Goal: Task Accomplishment & Management: Complete application form

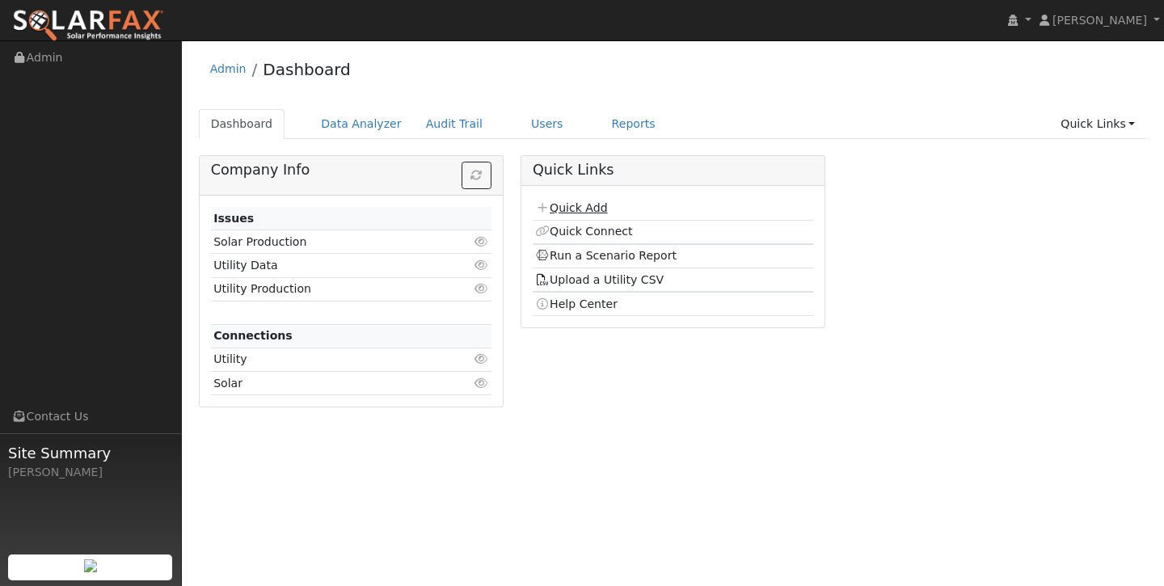
click at [585, 201] on link "Quick Add" at bounding box center [571, 207] width 72 height 13
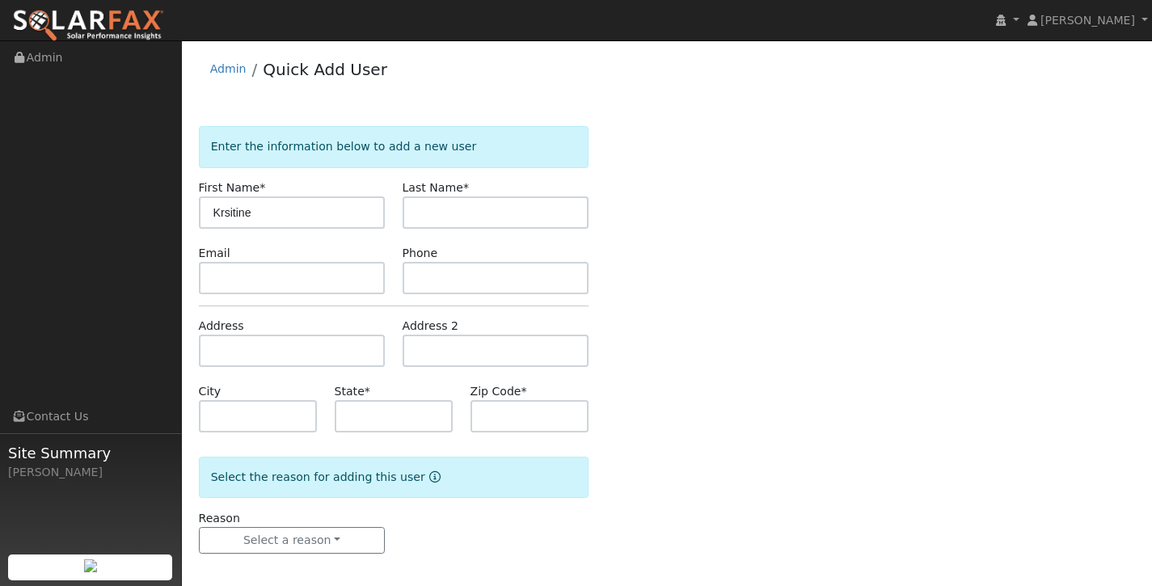
click at [224, 211] on input "Krsitine" at bounding box center [292, 212] width 187 height 32
click at [475, 215] on input "text" at bounding box center [496, 212] width 187 height 32
click at [235, 212] on input "Krisitine" at bounding box center [292, 212] width 187 height 32
type input "Kristine"
click at [486, 205] on input "text" at bounding box center [496, 212] width 187 height 32
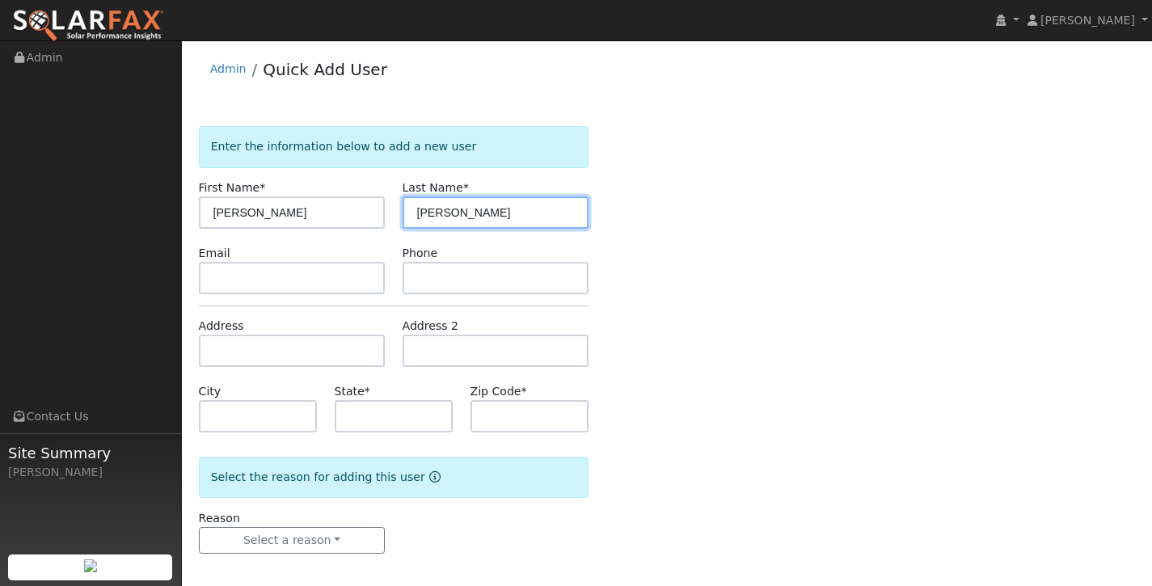
type input "Curtis"
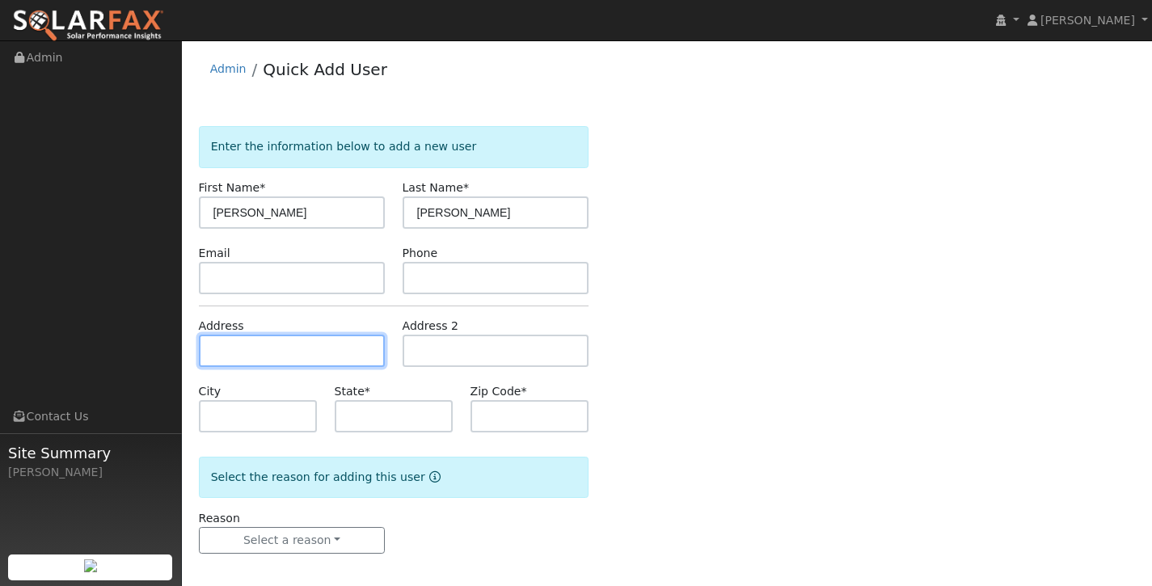
click at [276, 364] on input "text" at bounding box center [292, 351] width 187 height 32
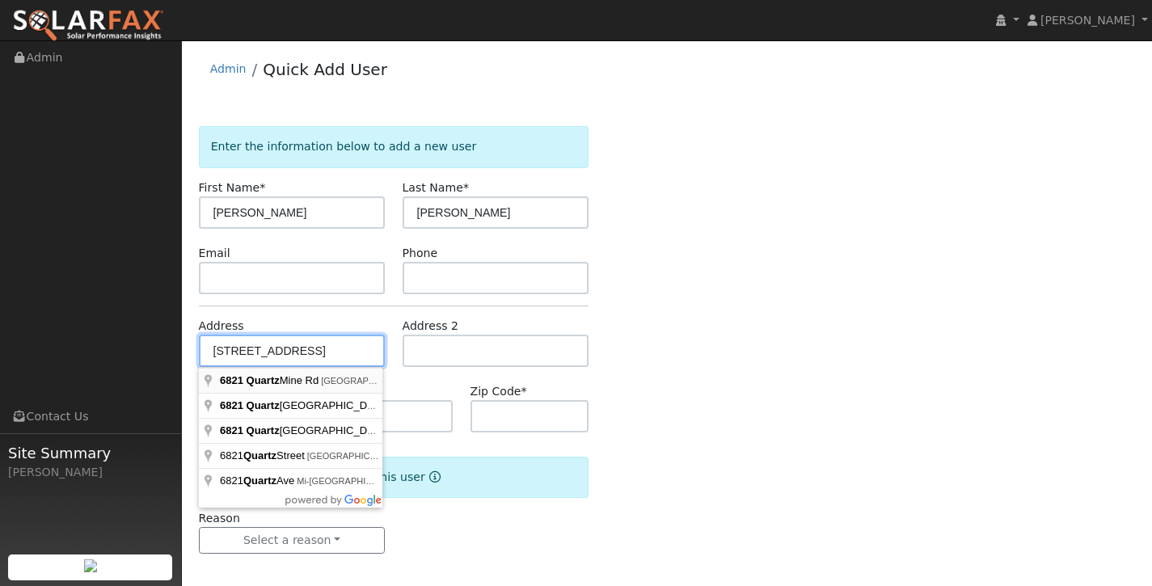
type input "6821 Quartz Mine Road"
type input "Mountain Ranch"
type input "CA"
type input "95246"
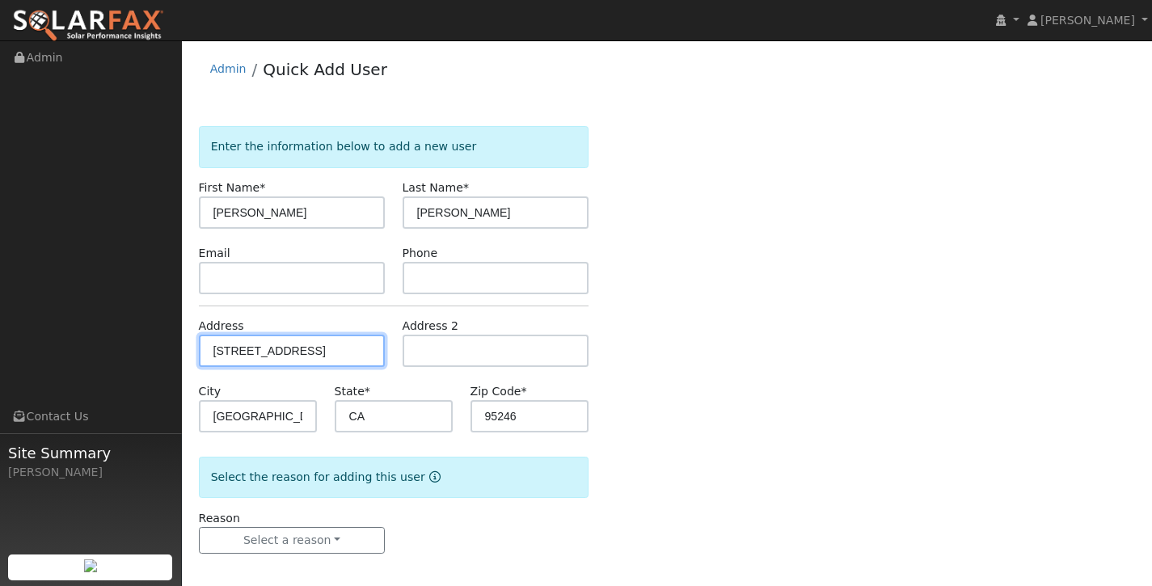
scroll to position [8, 0]
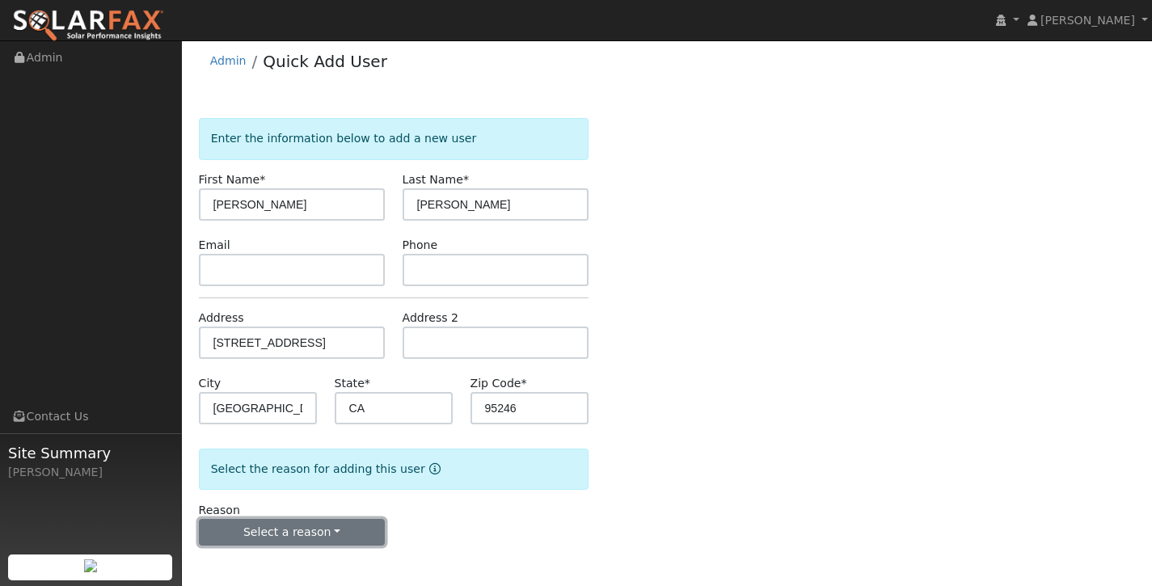
click at [319, 534] on button "Select a reason" at bounding box center [292, 532] width 187 height 27
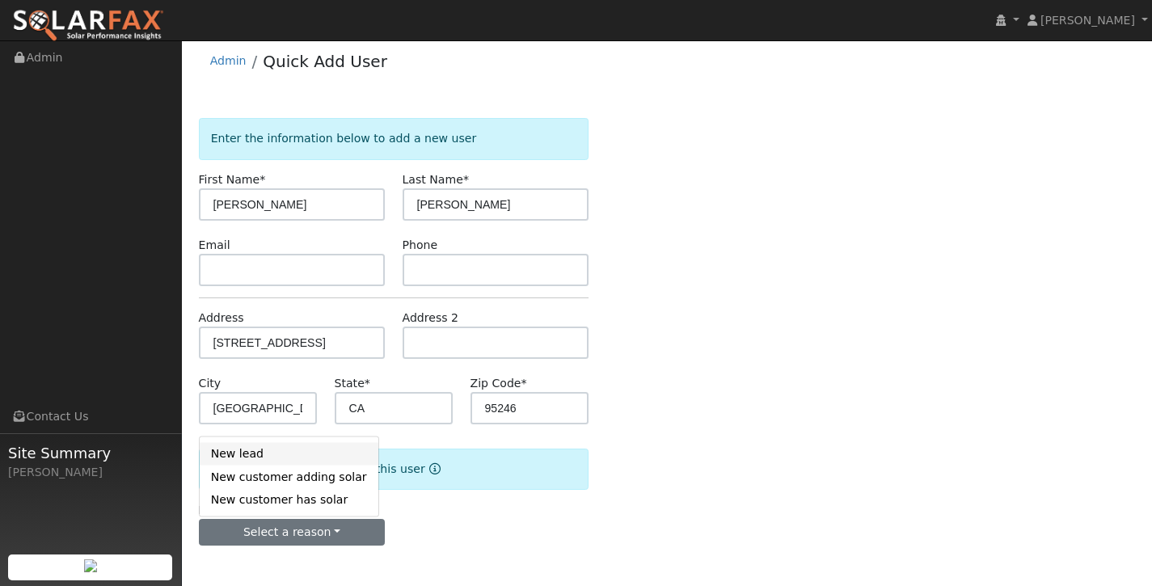
click at [314, 455] on link "New lead" at bounding box center [289, 453] width 179 height 23
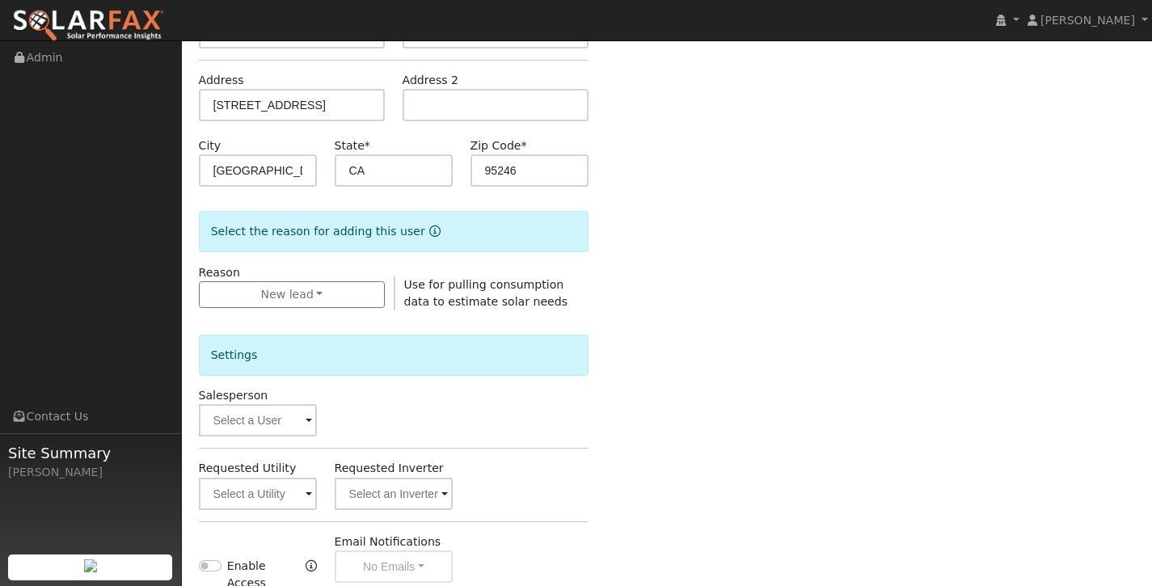
scroll to position [471, 0]
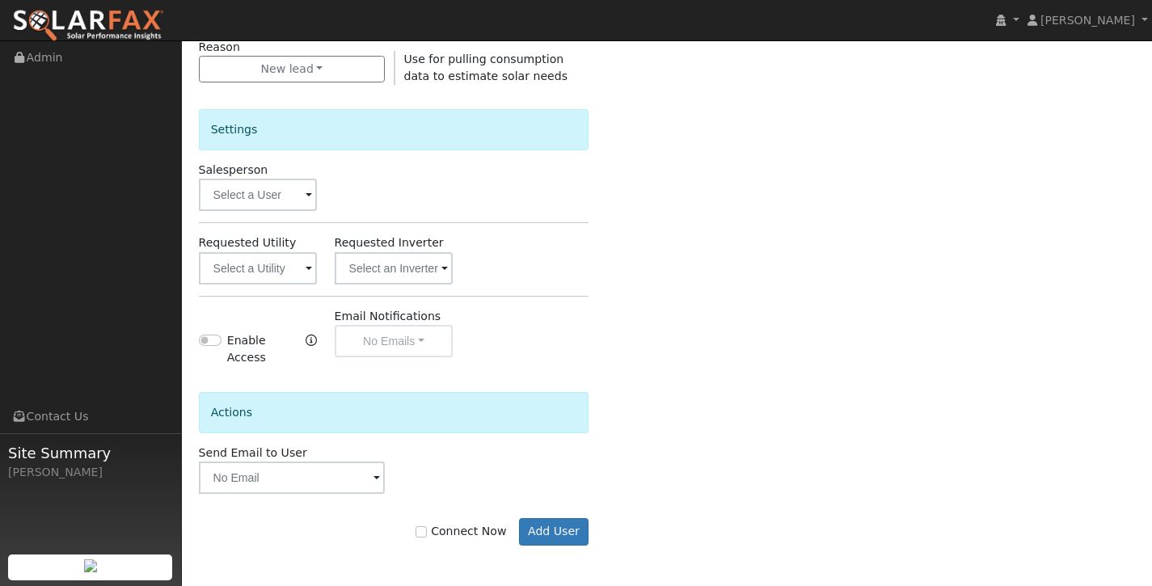
click at [424, 538] on label "Connect Now" at bounding box center [461, 531] width 91 height 17
click at [424, 538] on input "Connect Now" at bounding box center [421, 531] width 11 height 11
checkbox input "true"
click at [285, 266] on input "text" at bounding box center [258, 268] width 119 height 32
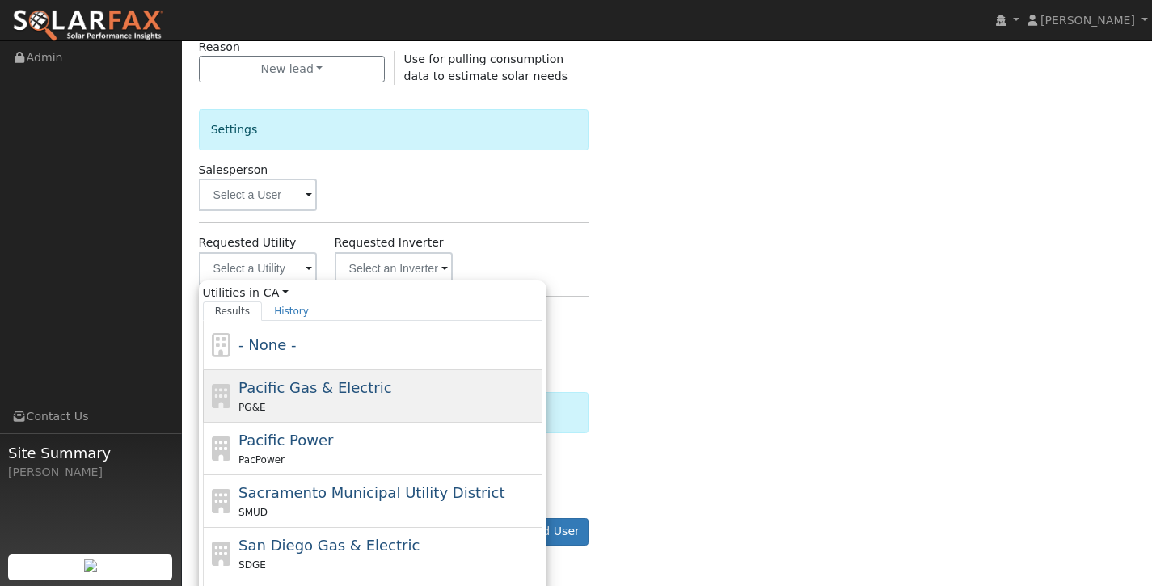
click at [335, 406] on div "PG&E" at bounding box center [388, 407] width 300 height 17
type input "Pacific Gas & Electric"
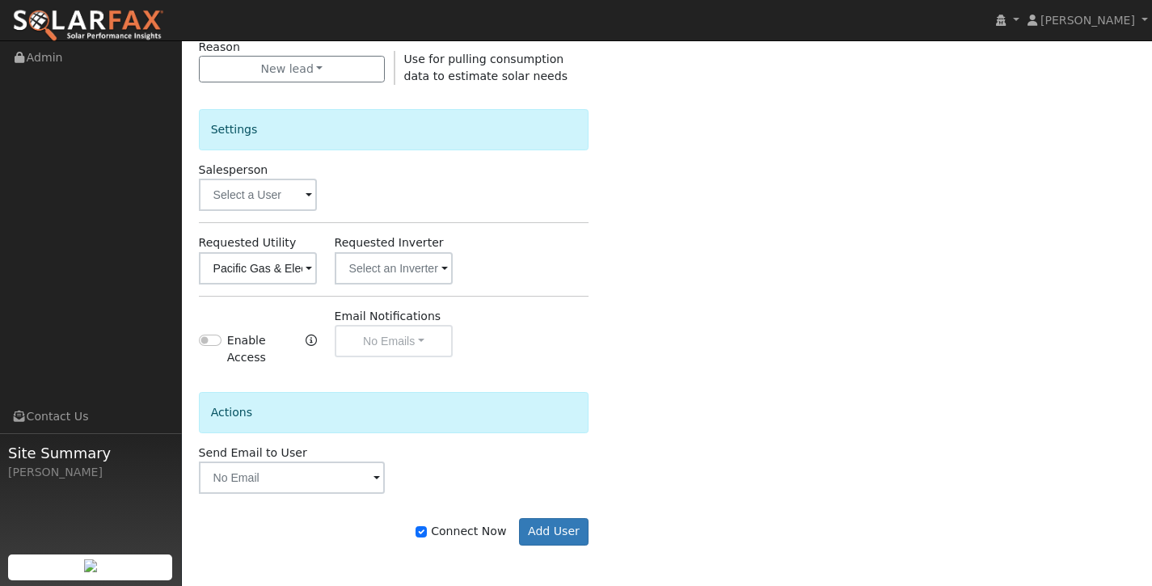
click at [542, 515] on div "Connect Now Add User" at bounding box center [393, 520] width 407 height 52
click at [549, 525] on button "Add User" at bounding box center [554, 531] width 70 height 27
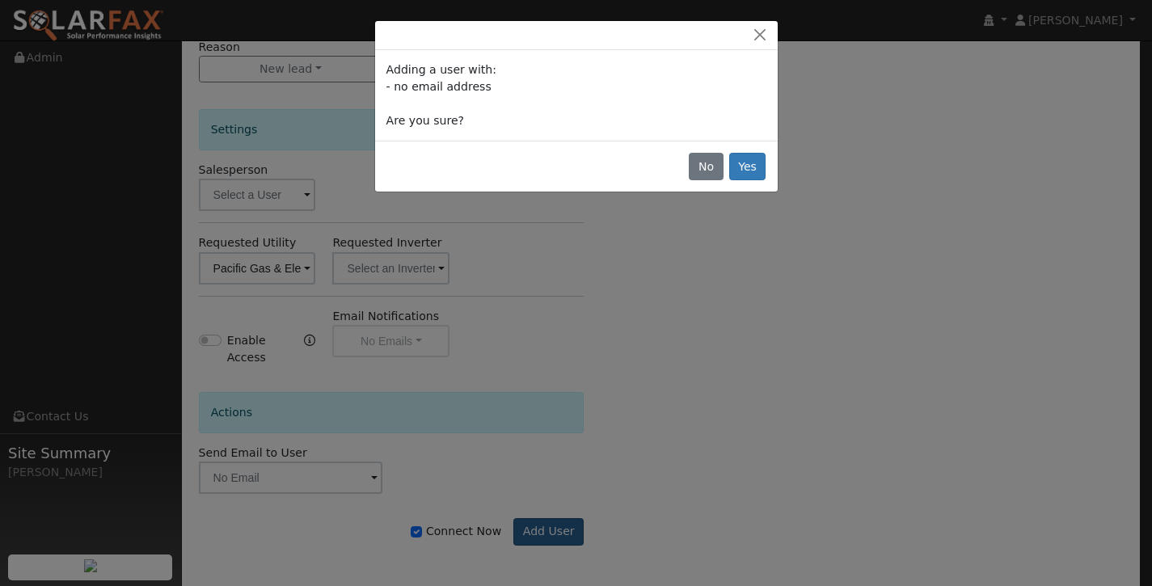
scroll to position [461, 0]
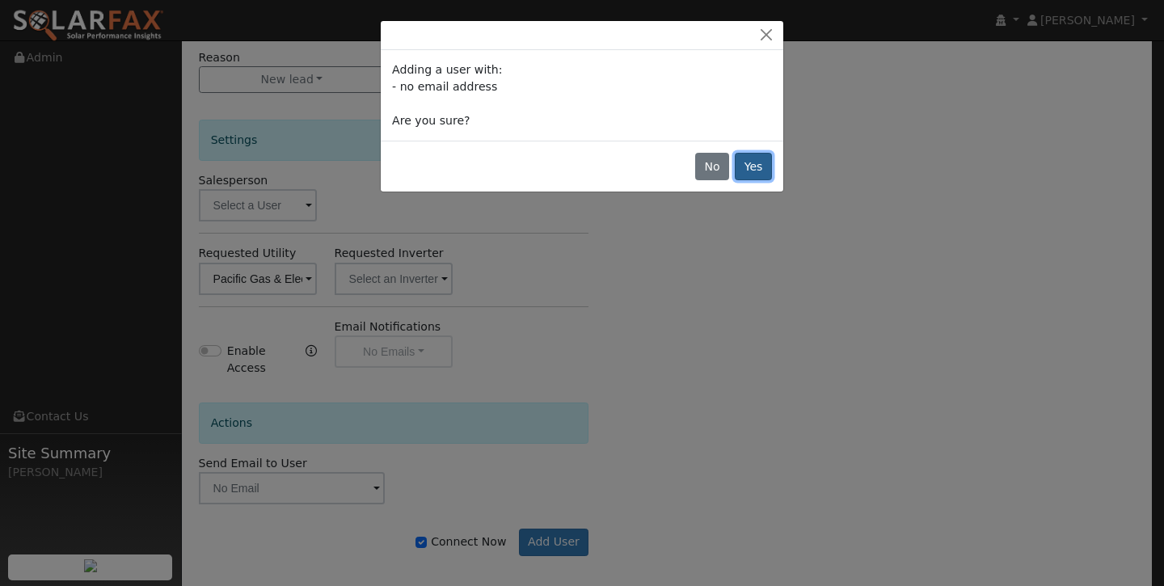
click at [762, 165] on button "Yes" at bounding box center [753, 166] width 37 height 27
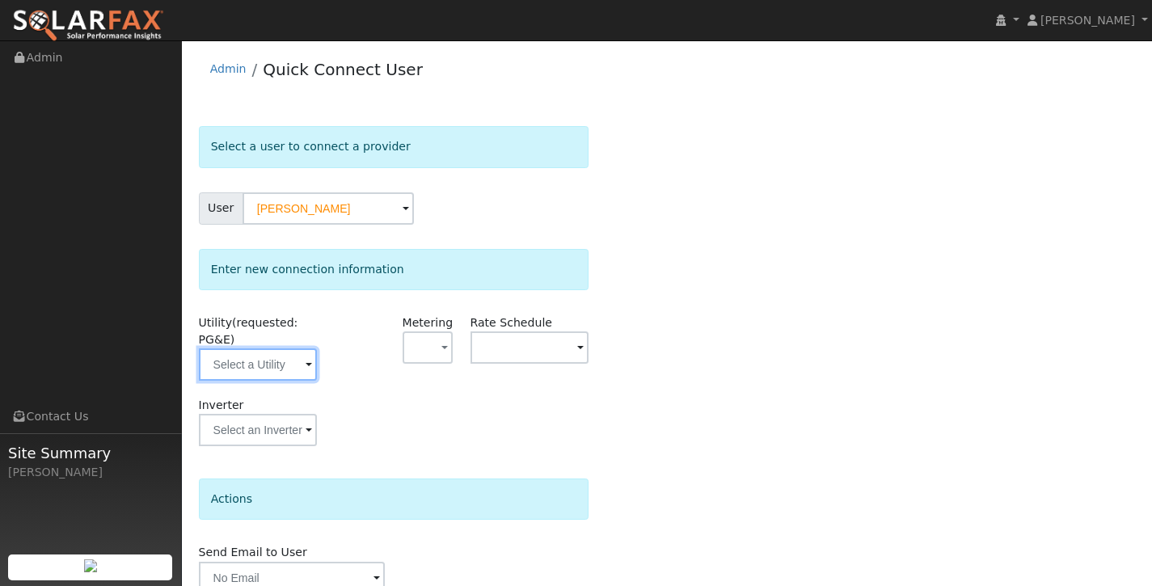
click at [290, 365] on input "text" at bounding box center [258, 364] width 119 height 32
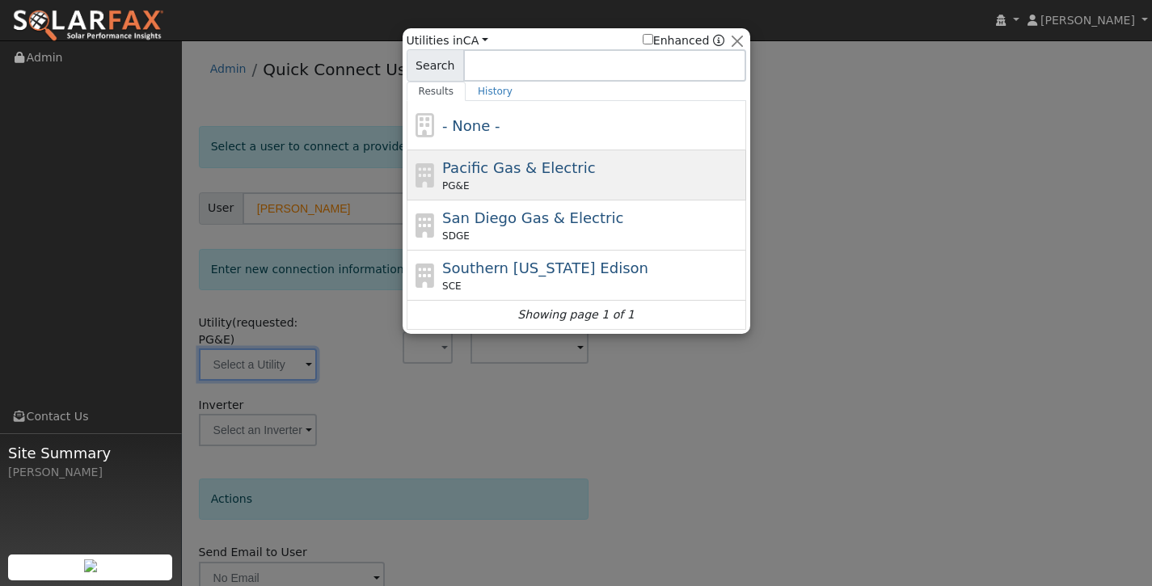
click at [479, 162] on span "Pacific Gas & Electric" at bounding box center [518, 167] width 153 height 17
type input "PG&E"
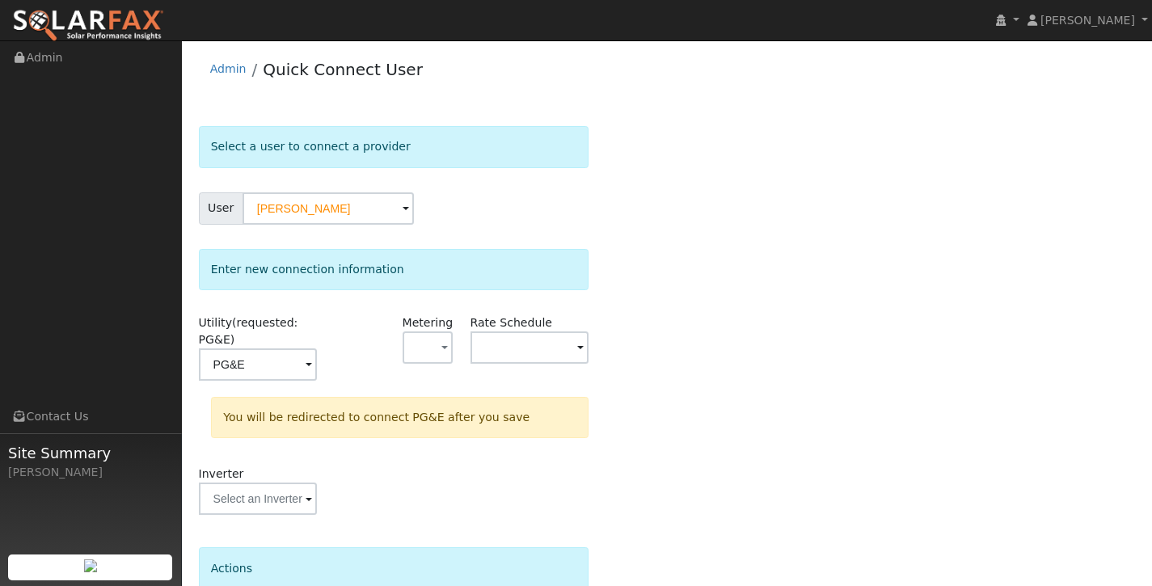
scroll to position [144, 0]
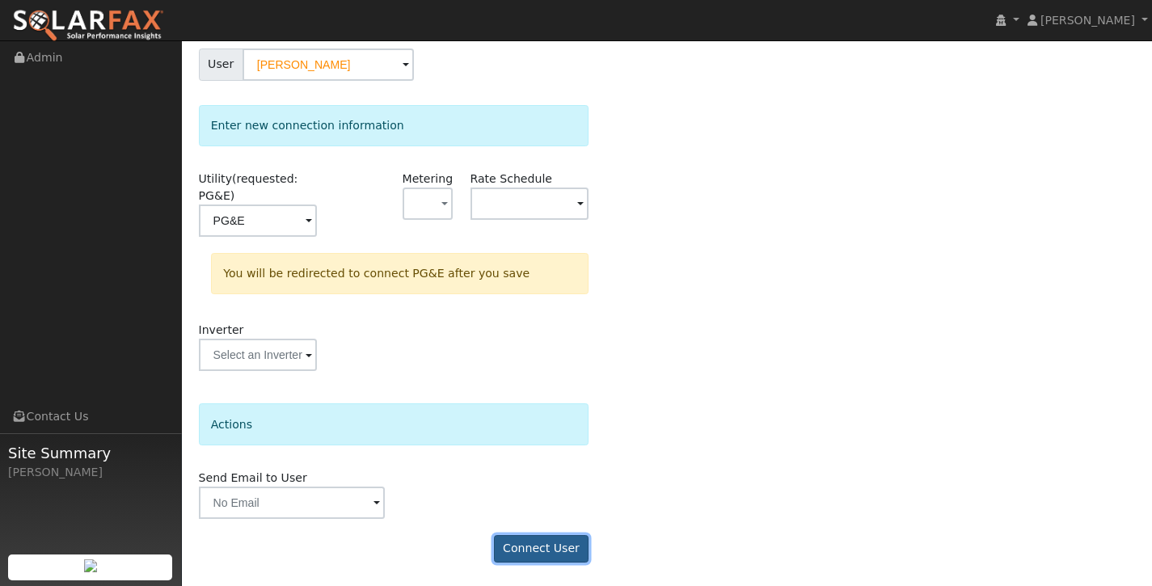
click at [548, 556] on button "Connect User" at bounding box center [541, 548] width 95 height 27
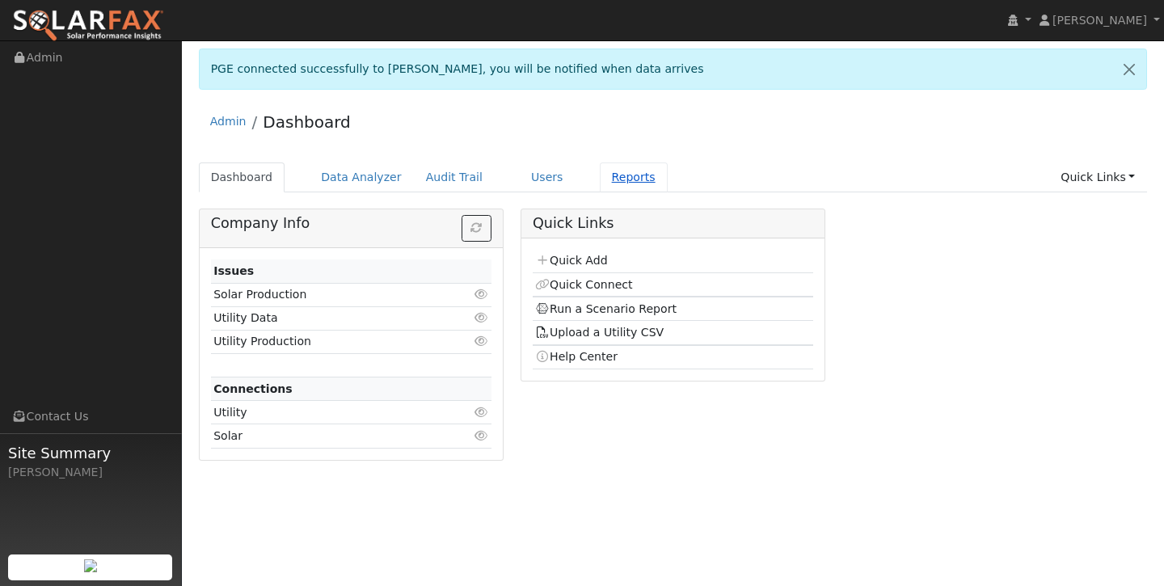
click at [620, 169] on link "Reports" at bounding box center [634, 177] width 68 height 30
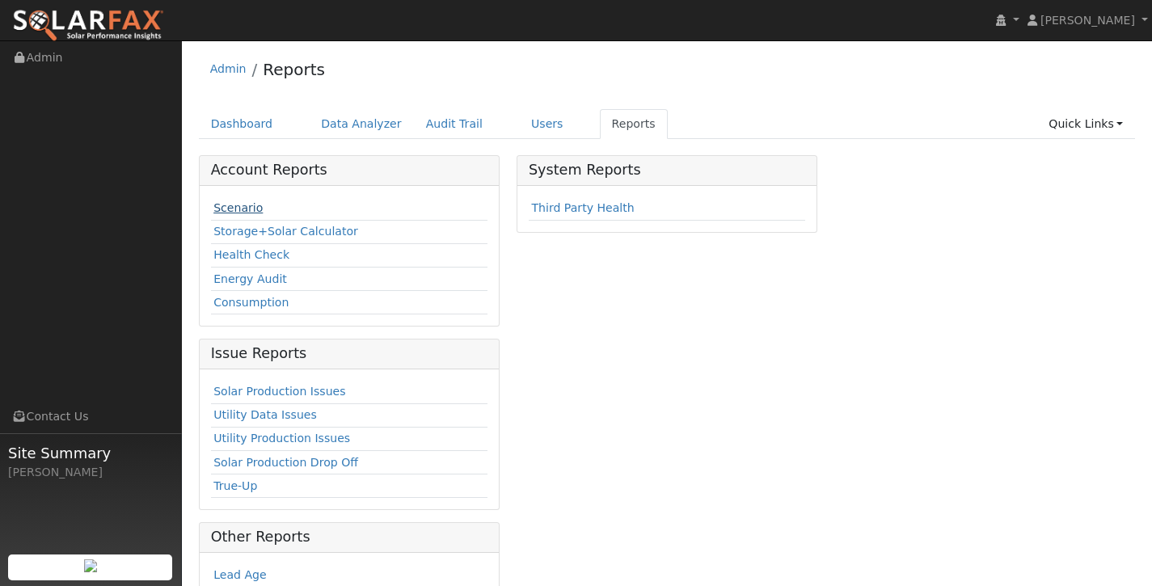
click at [233, 209] on link "Scenario" at bounding box center [237, 207] width 49 height 13
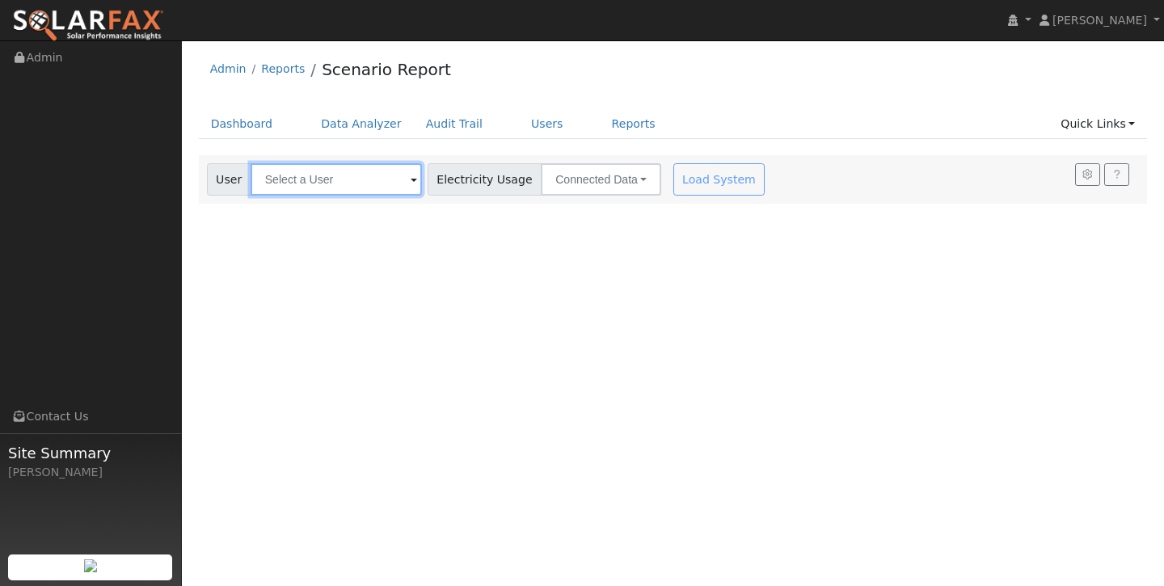
click at [321, 175] on input "text" at bounding box center [336, 179] width 171 height 32
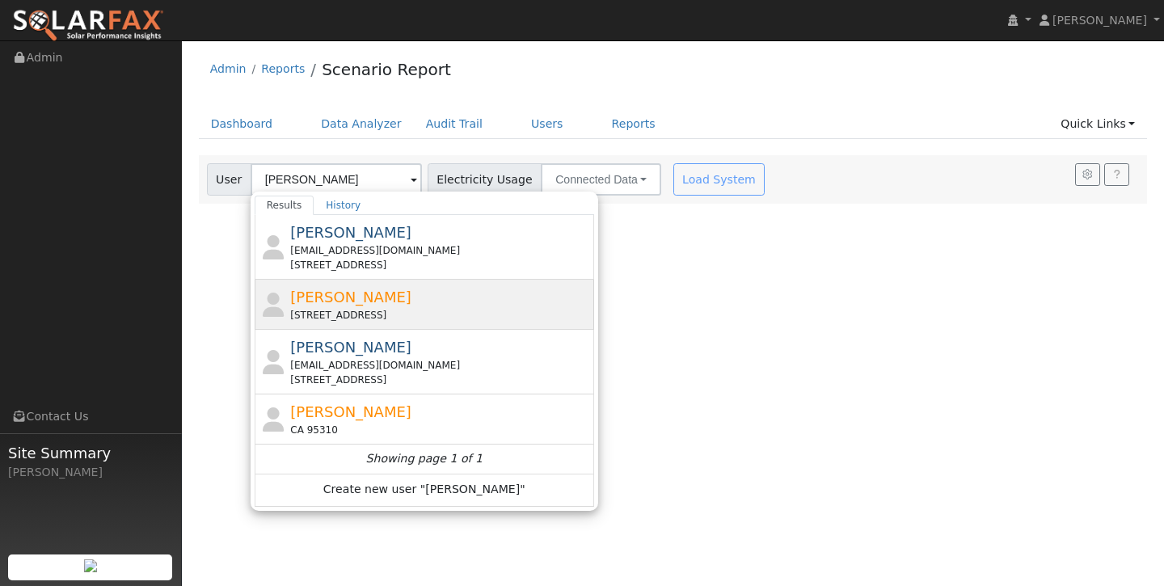
click at [373, 297] on span "Kristine Curtis" at bounding box center [350, 297] width 121 height 17
type input "Kristine Curtis"
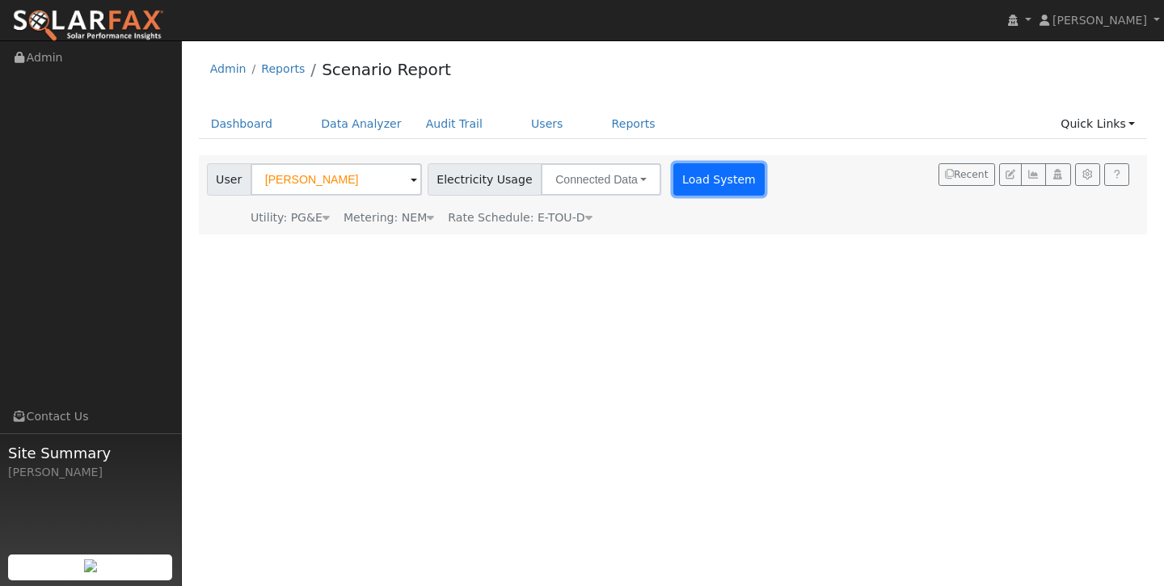
click at [717, 176] on button "Load System" at bounding box center [719, 179] width 92 height 32
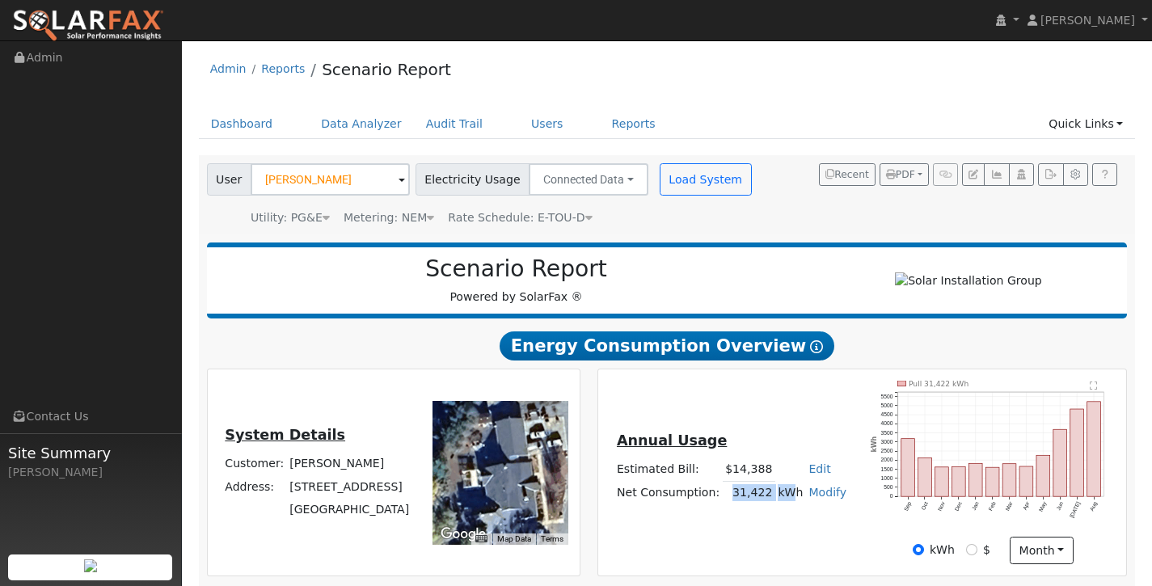
drag, startPoint x: 732, startPoint y: 500, endPoint x: 783, endPoint y: 500, distance: 50.9
click at [783, 500] on tr "Net Consumption: 31,422 kWh Modify Add Consumption Add Electric Vehicle Add Con…" at bounding box center [731, 492] width 235 height 23
click at [769, 500] on td "31,422" at bounding box center [749, 492] width 53 height 23
drag, startPoint x: 769, startPoint y: 499, endPoint x: 731, endPoint y: 499, distance: 38.0
click at [731, 499] on td "31,422" at bounding box center [749, 492] width 53 height 23
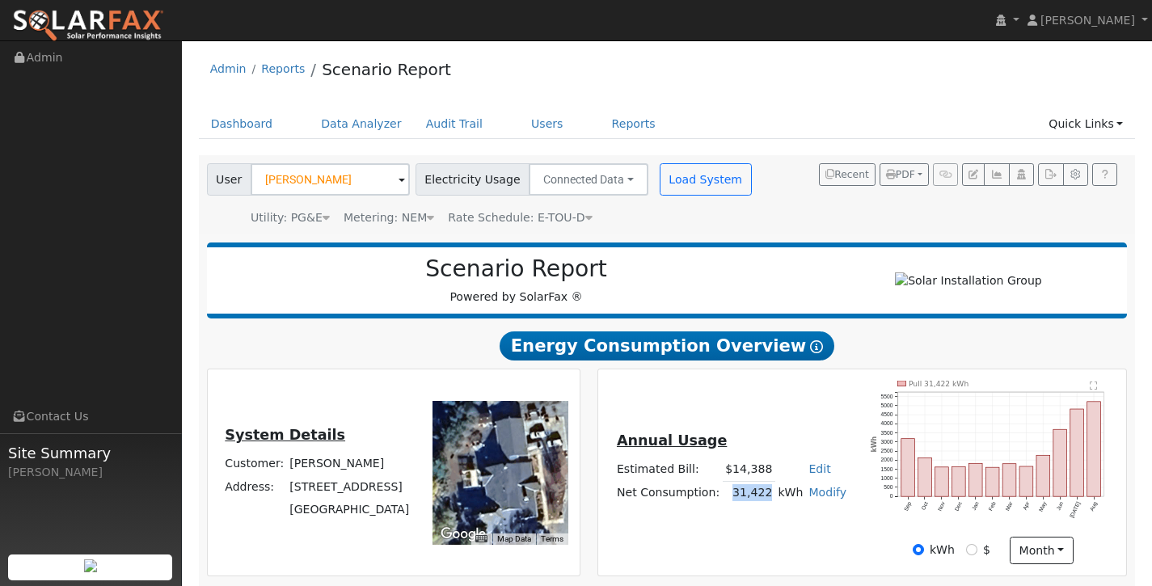
drag, startPoint x: 736, startPoint y: 500, endPoint x: 768, endPoint y: 496, distance: 32.6
click at [769, 496] on td "31,422" at bounding box center [749, 492] width 53 height 23
copy td "31,422"
